Goal: Find specific page/section: Find specific page/section

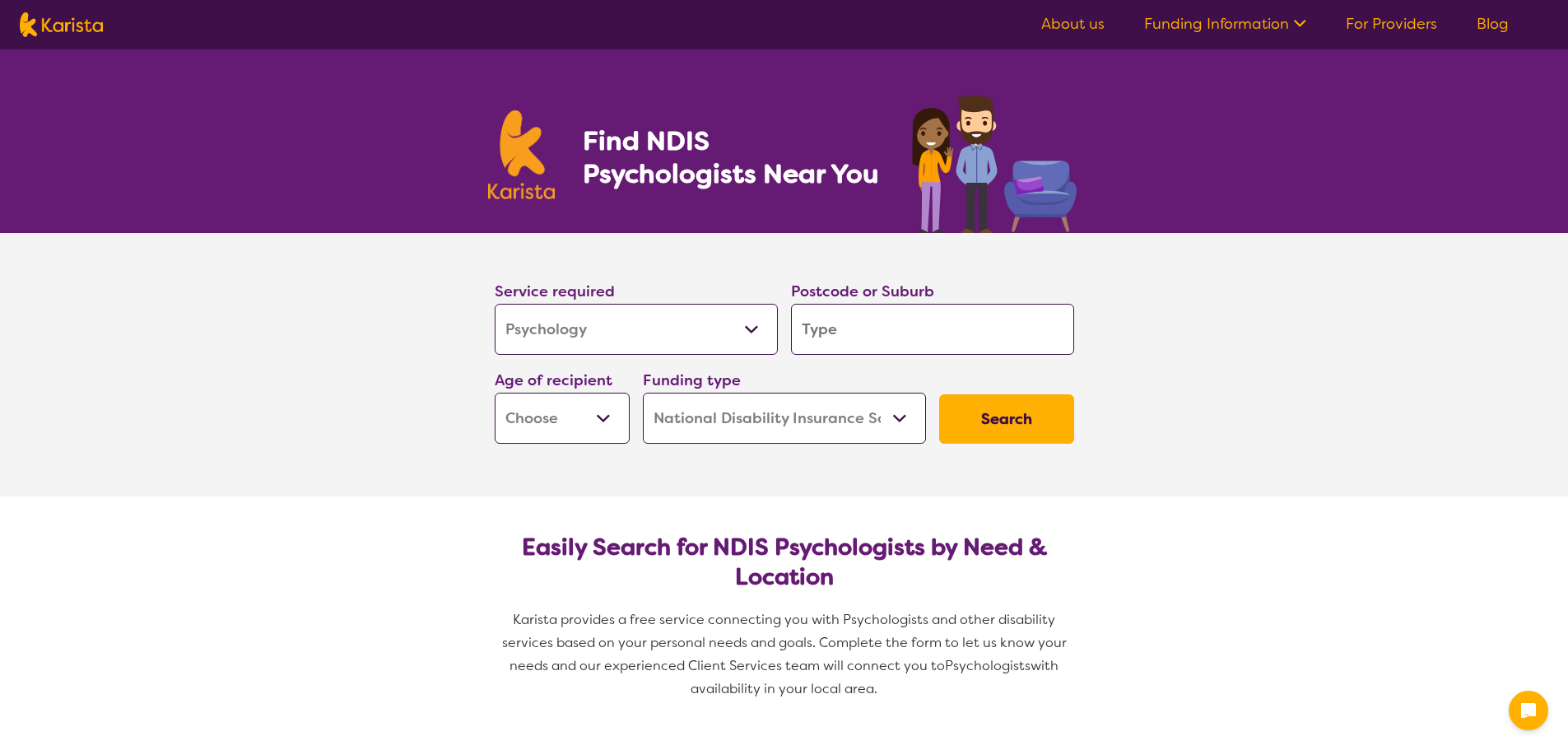
select select "Psychology"
select select "NDIS"
select select "Psychology"
select select "NDIS"
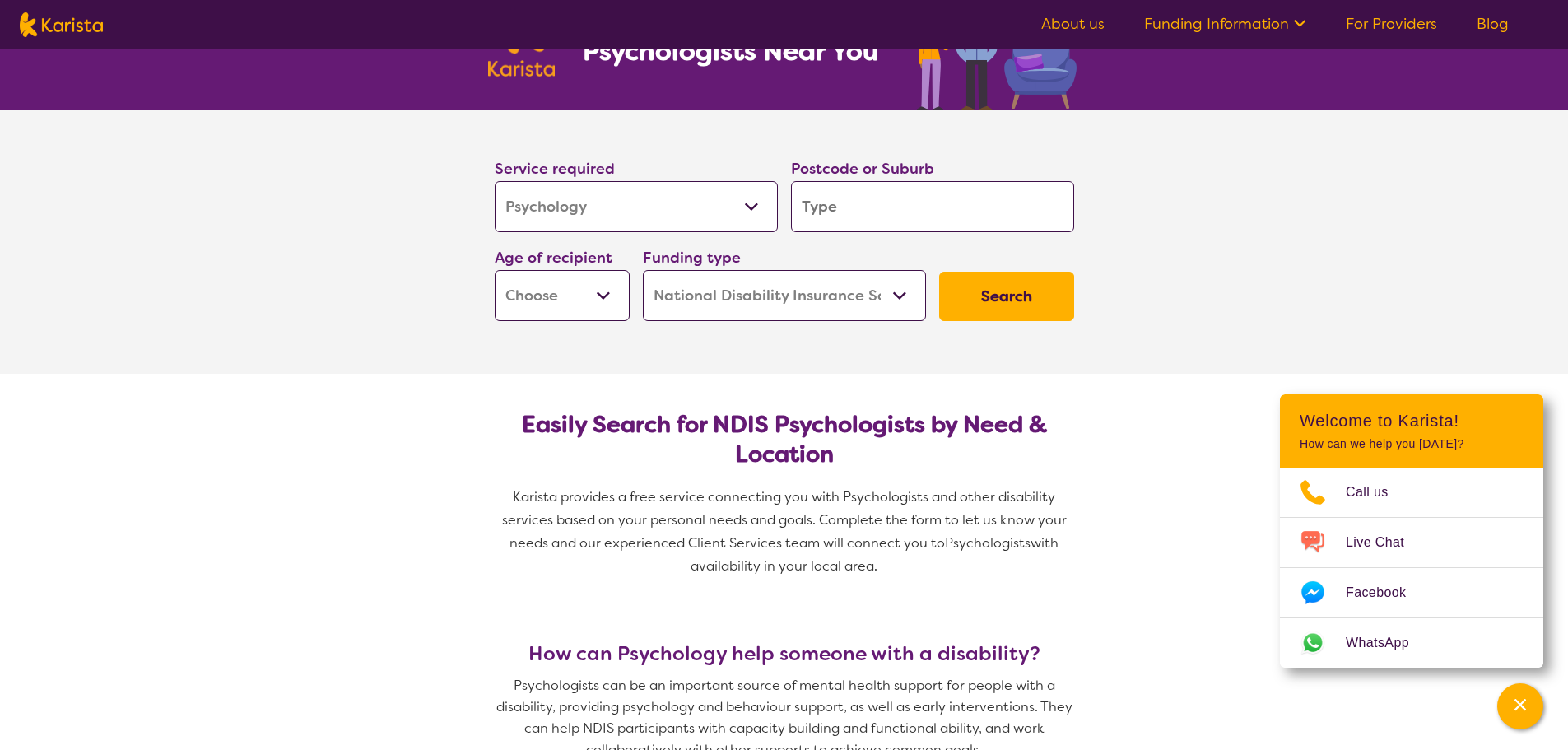
scroll to position [82, 0]
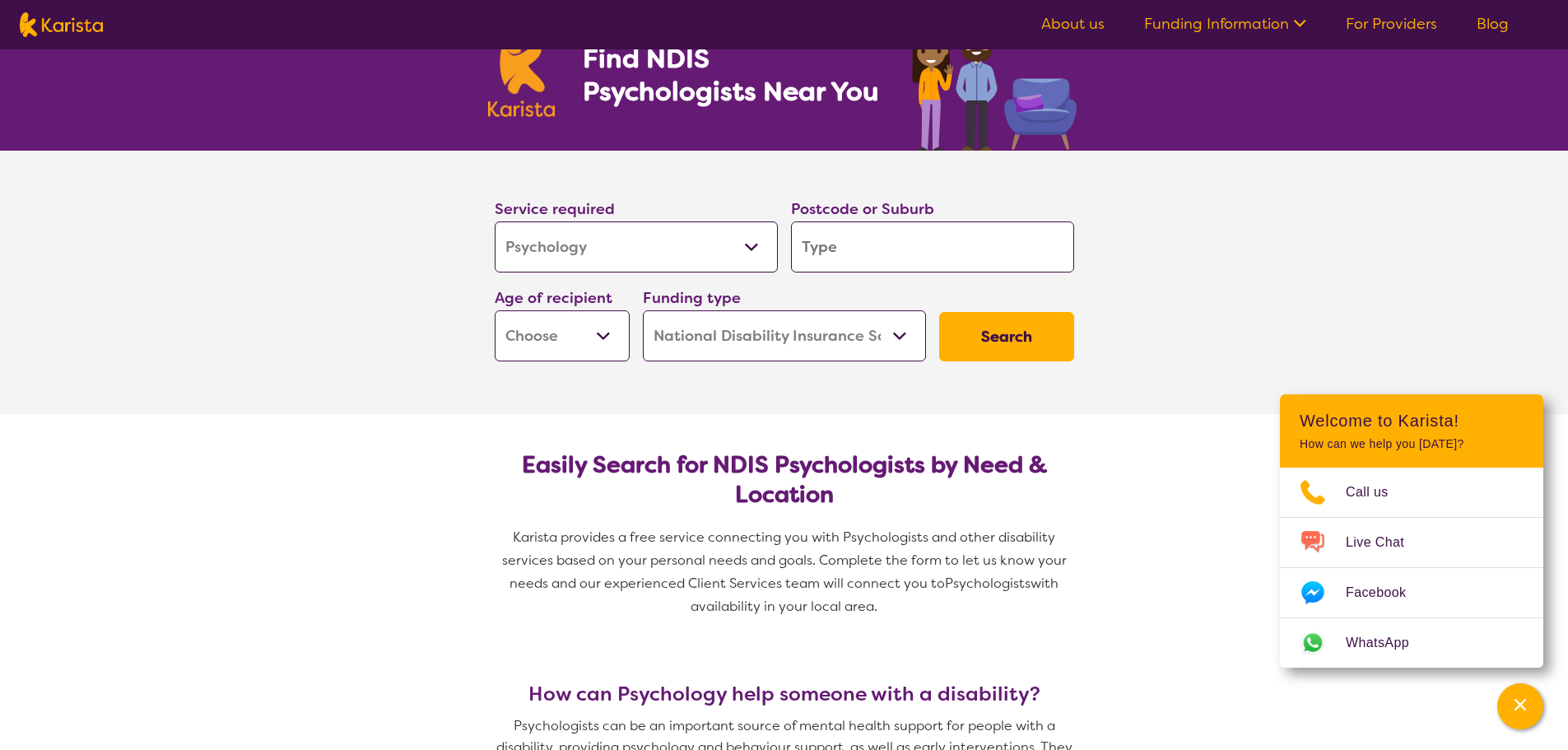
click at [692, 256] on select "Allied Health Assistant Assessment ([MEDICAL_DATA] or [MEDICAL_DATA]) Behaviour…" at bounding box center [636, 247] width 283 height 51
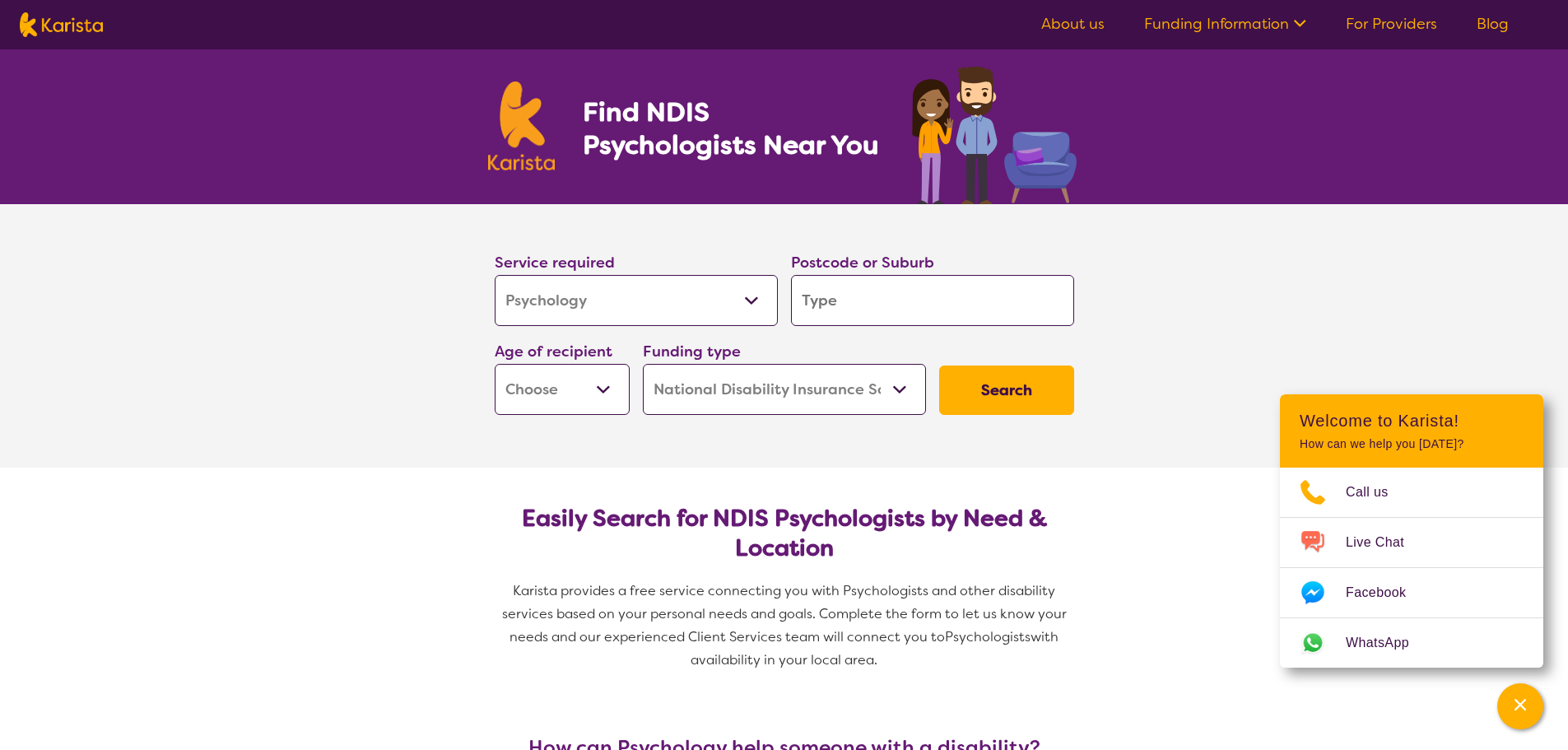
scroll to position [0, 0]
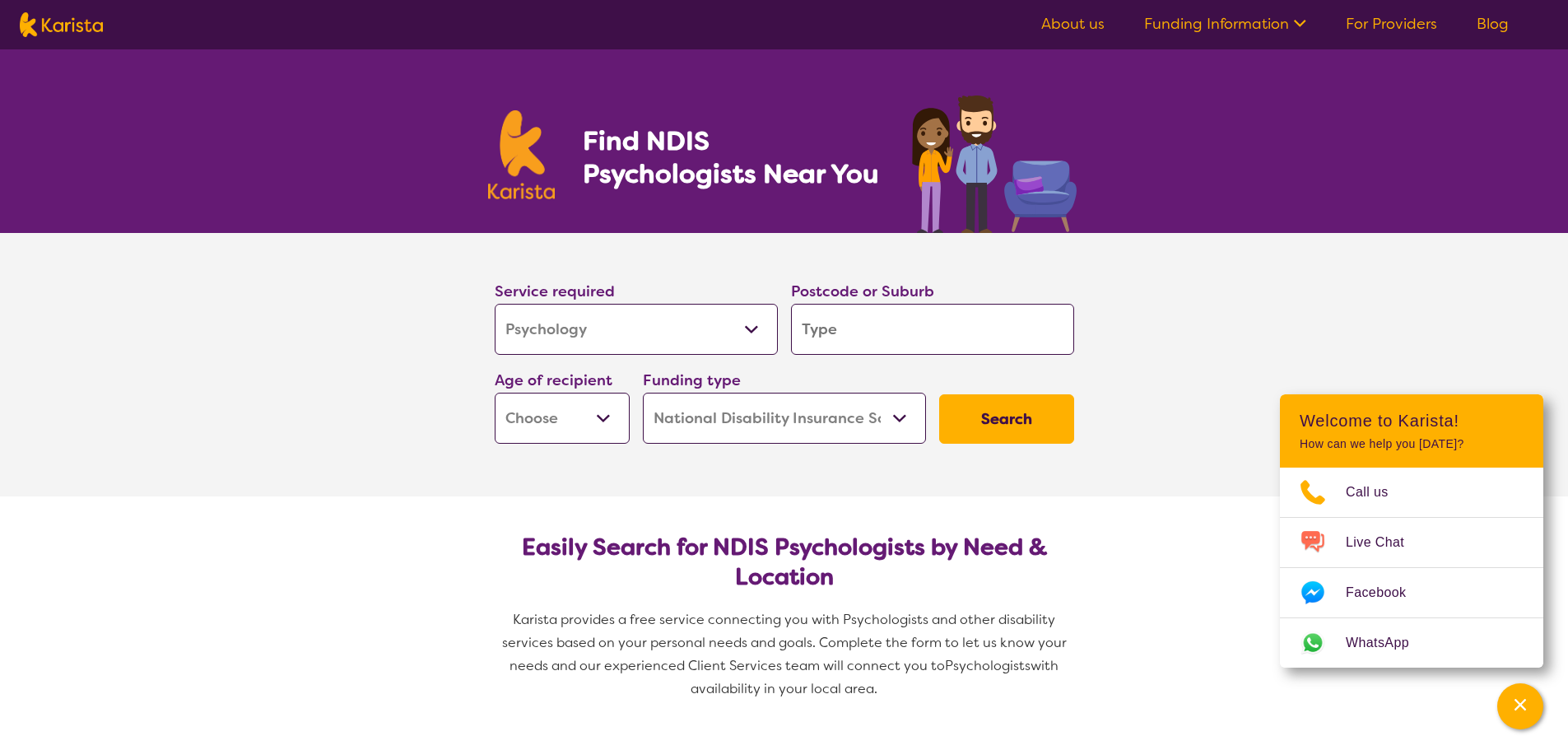
click at [871, 325] on input "search" at bounding box center [932, 329] width 283 height 51
click at [864, 331] on input "search" at bounding box center [932, 329] width 283 height 51
